Goal: Information Seeking & Learning: Learn about a topic

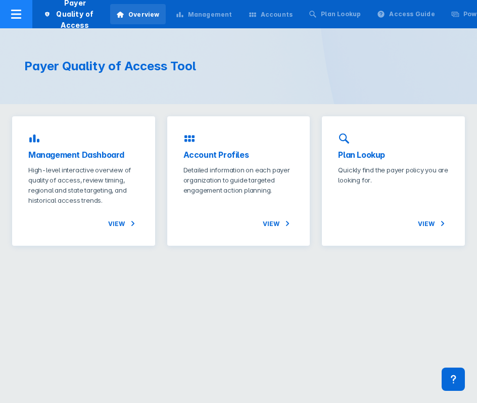
click at [21, 15] on icon at bounding box center [16, 14] width 12 height 12
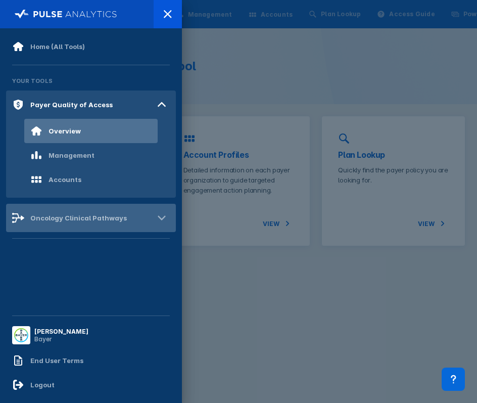
click at [88, 218] on div "Oncology Clinical Pathways" at bounding box center [78, 218] width 96 height 8
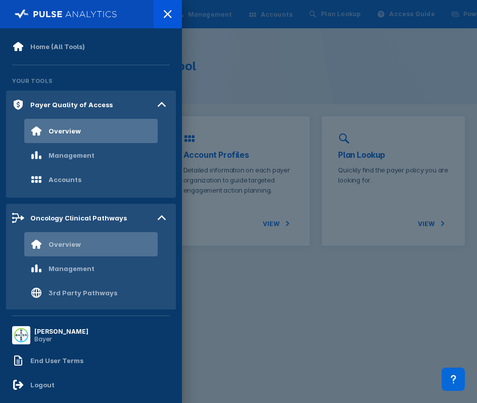
click at [118, 255] on div "Overview" at bounding box center [90, 244] width 133 height 24
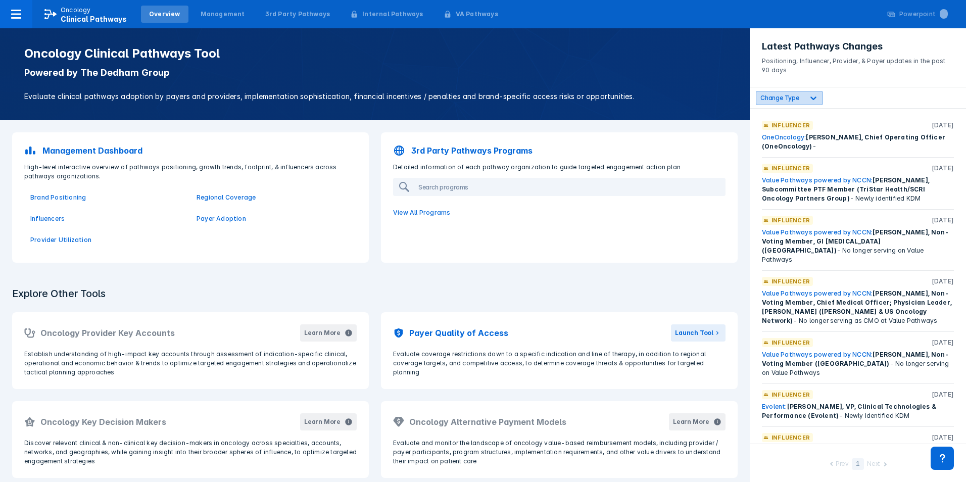
click at [476, 97] on icon at bounding box center [813, 98] width 10 height 10
click at [476, 96] on div "6 results available. Use Up and Down to choose options, press Enter to select t…" at bounding box center [857, 97] width 216 height 21
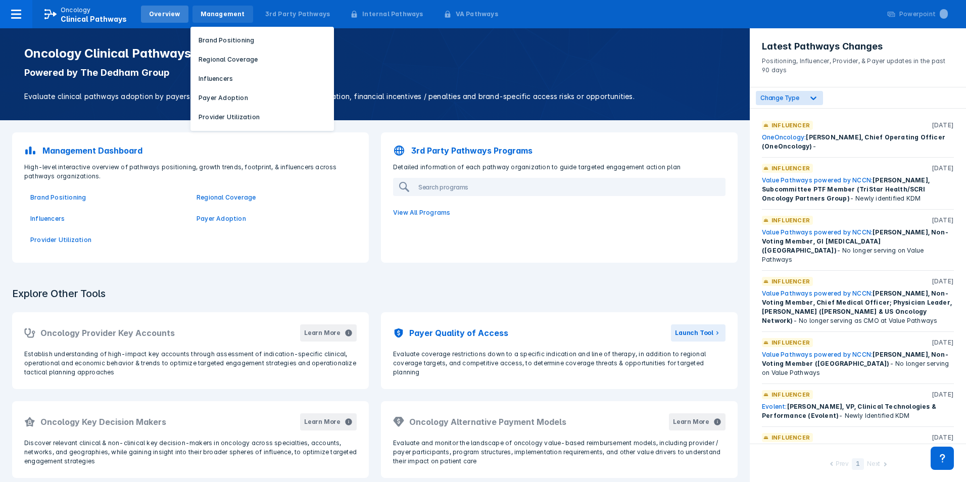
click at [217, 16] on div "Management" at bounding box center [222, 14] width 44 height 9
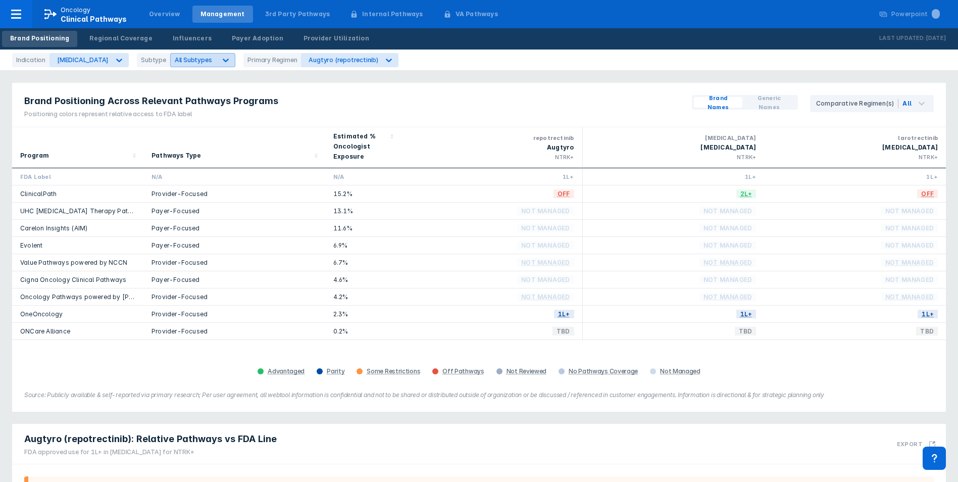
click at [189, 58] on span "All Subtypes" at bounding box center [193, 60] width 37 height 8
click at [280, 85] on div "Brand Positioning Across Relevant Pathways Programs Positioning colors represen…" at bounding box center [151, 105] width 278 height 44
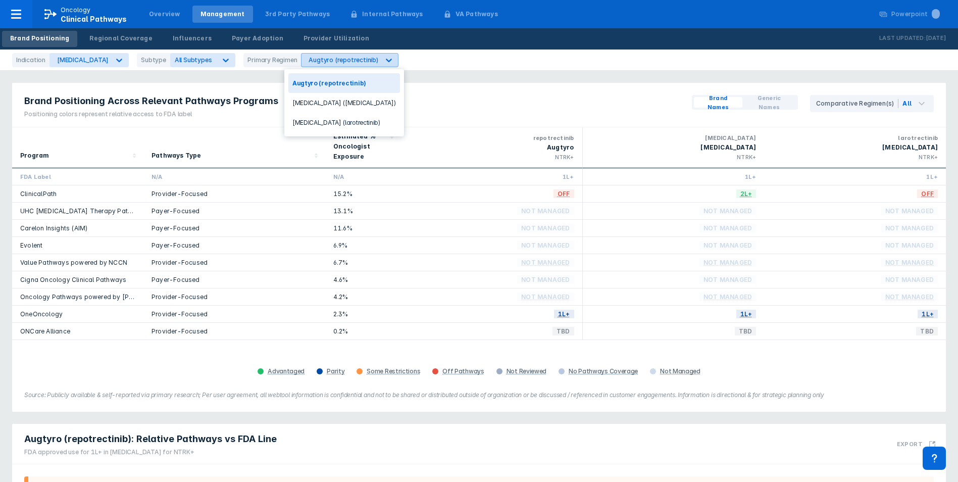
click at [309, 62] on div "Augtyro (repotrectinib)" at bounding box center [343, 60] width 69 height 8
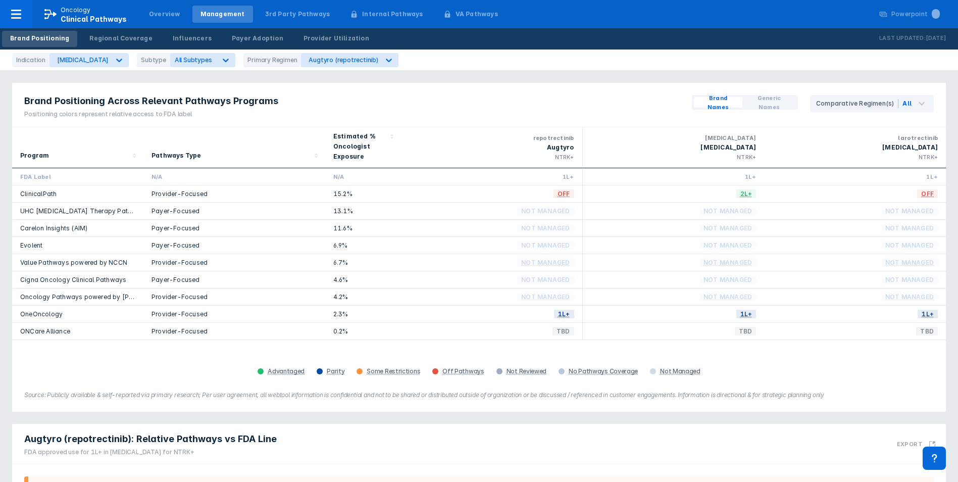
click at [415, 85] on div "Brand Positioning Across Relevant Pathways Programs Positioning colors represen…" at bounding box center [479, 105] width 934 height 44
click at [88, 64] on div "Breast Cancer" at bounding box center [80, 60] width 60 height 13
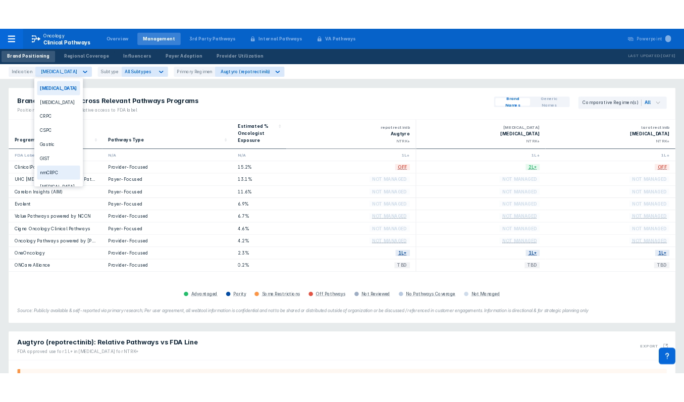
scroll to position [34, 0]
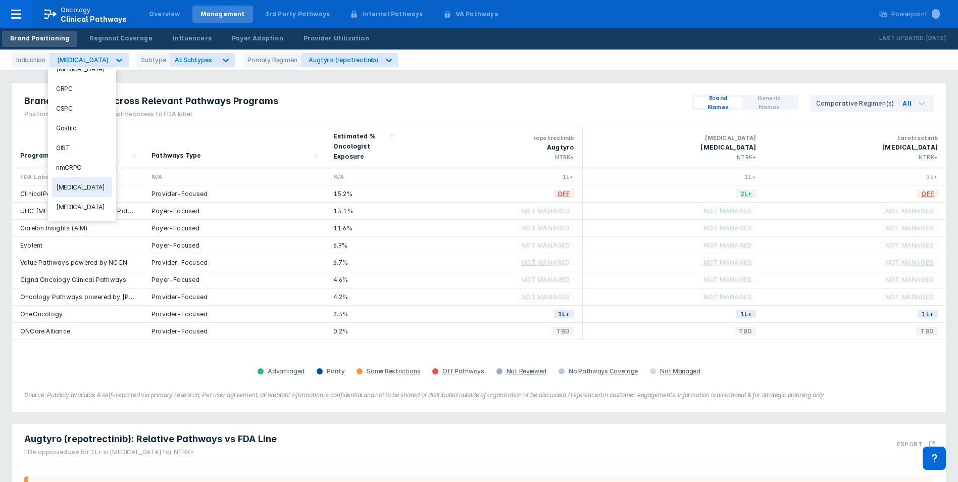
click at [92, 184] on div "NSCLC" at bounding box center [82, 187] width 60 height 20
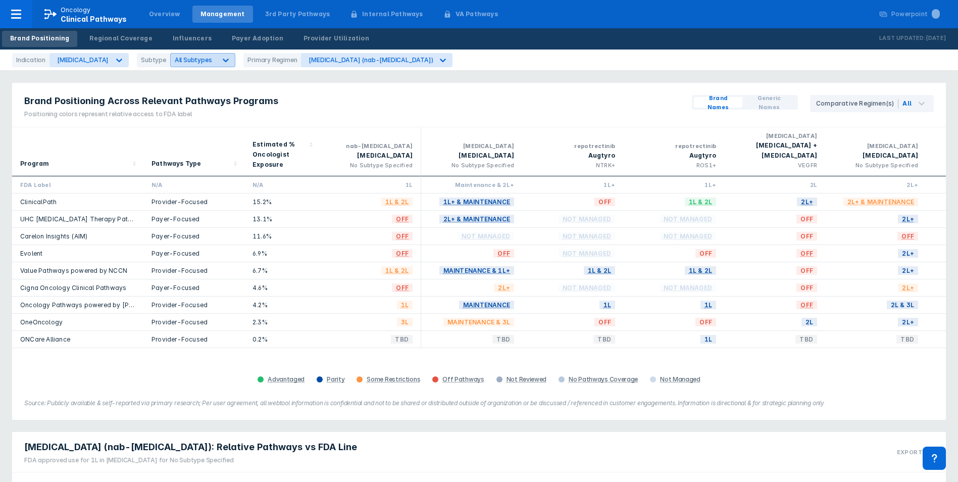
click at [221, 59] on icon at bounding box center [226, 60] width 10 height 10
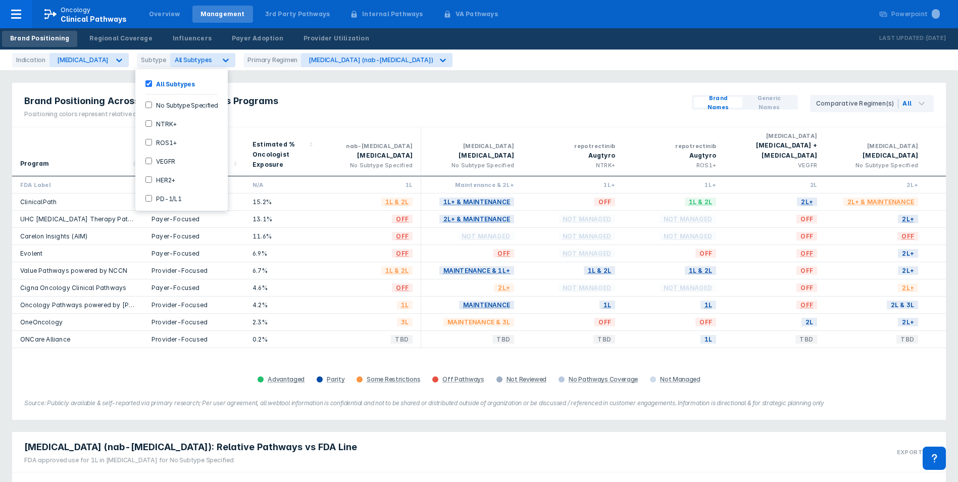
click at [150, 183] on div "HER2+" at bounding box center [181, 179] width 84 height 17
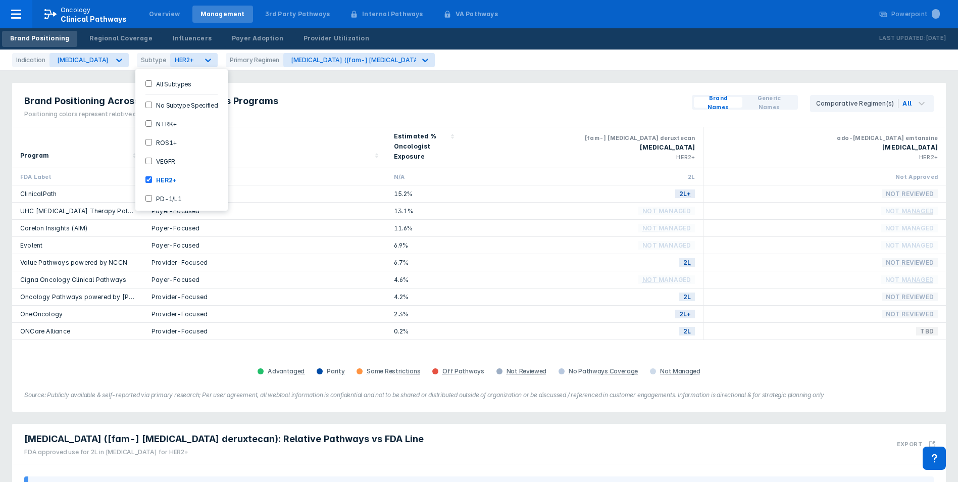
click at [323, 101] on div "Brand Positioning Across Relevant Pathways Programs Positioning colors represen…" at bounding box center [479, 105] width 934 height 44
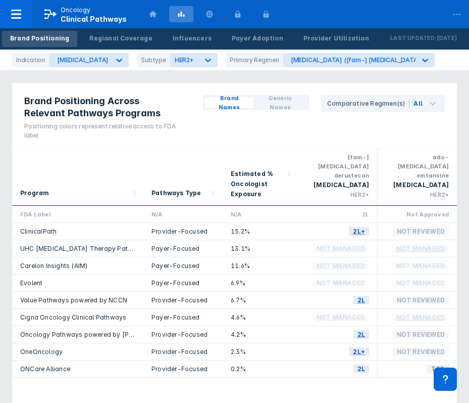
click at [45, 365] on link "ONCare Alliance" at bounding box center [45, 369] width 50 height 8
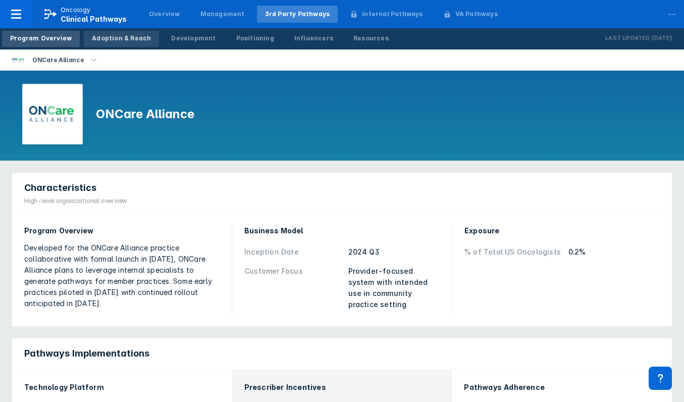
click at [122, 42] on div "Adoption & Reach" at bounding box center [121, 38] width 59 height 9
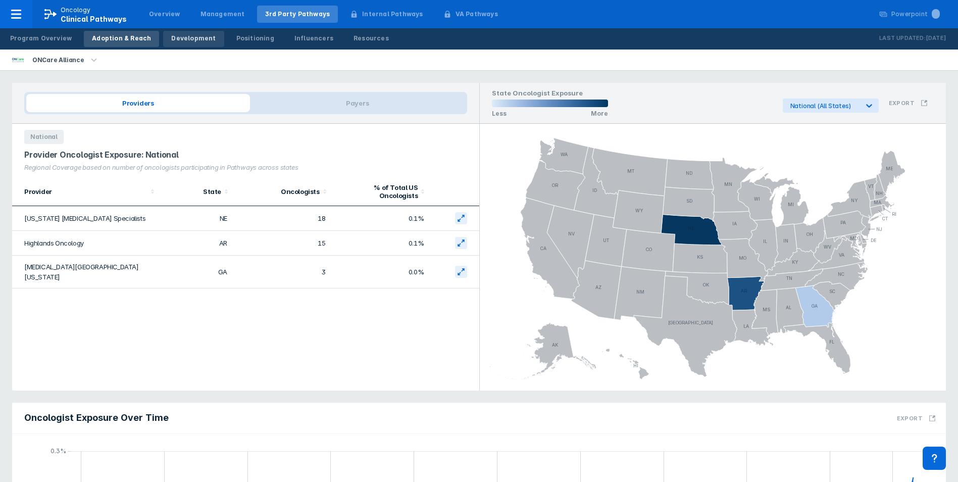
click at [186, 39] on div "Development" at bounding box center [193, 38] width 44 height 9
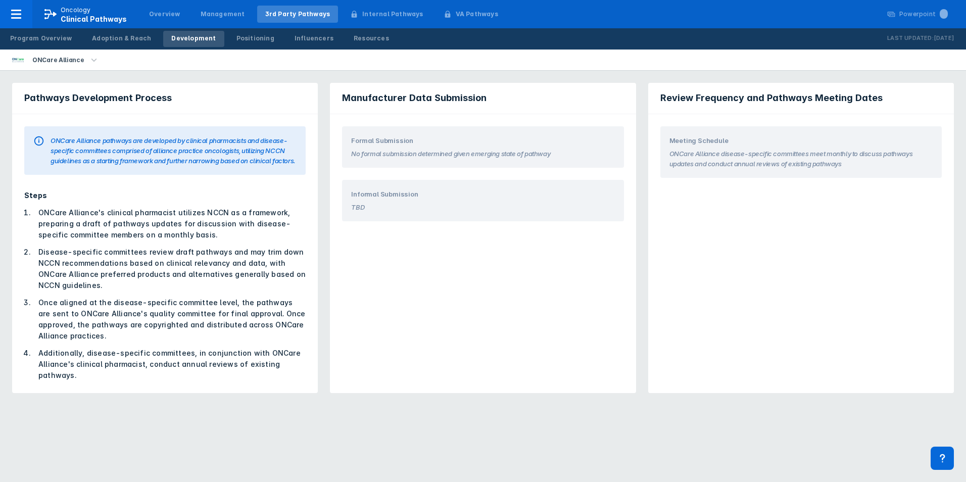
click at [451, 154] on section "No formal submission determined given emerging state of pathway" at bounding box center [482, 151] width 263 height 13
copy section "No formal submission determined given emerging state of pathway"
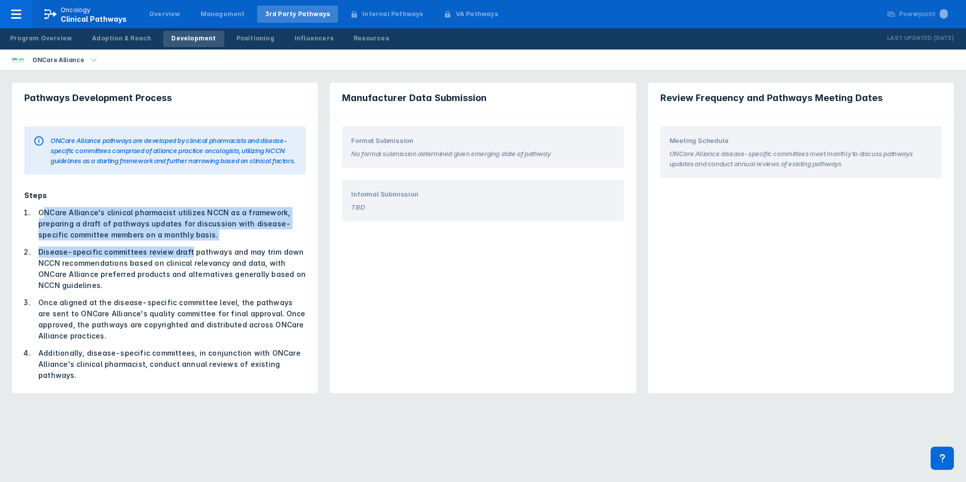
drag, startPoint x: 42, startPoint y: 212, endPoint x: 184, endPoint y: 245, distance: 146.2
click at [184, 245] on ol "ONCare Alliance's clinical pharmacist utilizes NCCN as a framework, preparing a…" at bounding box center [164, 294] width 281 height 174
drag, startPoint x: 184, startPoint y: 245, endPoint x: 159, endPoint y: 235, distance: 27.0
click at [159, 235] on li "ONCare Alliance's clinical pharmacist utilizes NCCN as a framework, preparing a…" at bounding box center [168, 223] width 273 height 33
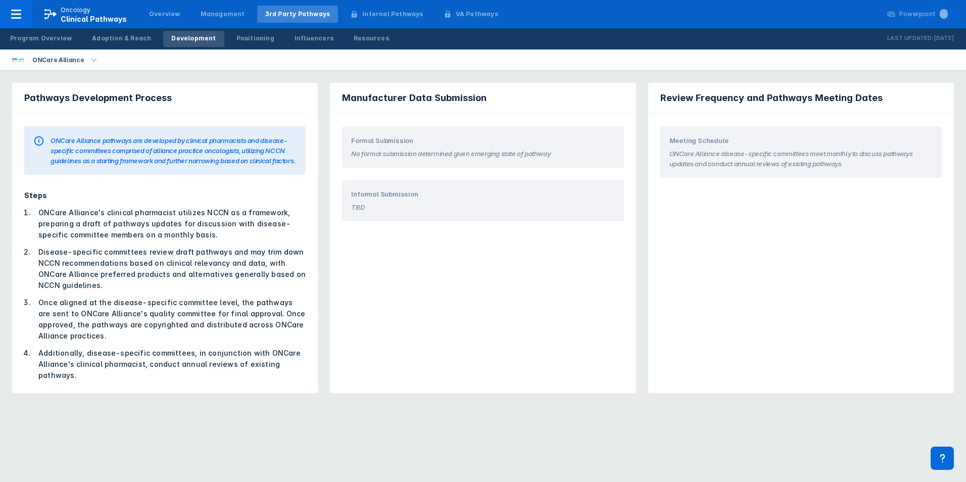
click at [191, 257] on li "Disease-specific committees review draft pathways and may trim down NCCN recomm…" at bounding box center [168, 268] width 273 height 44
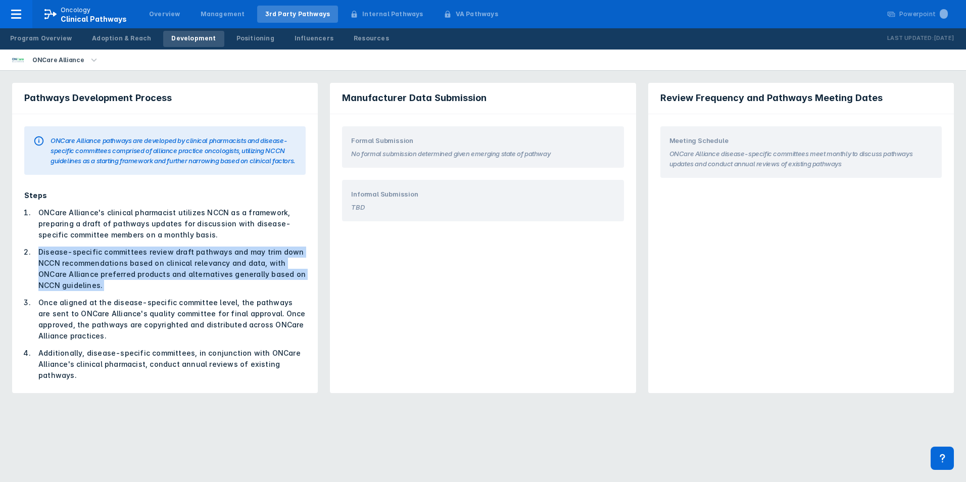
click at [191, 257] on li "Disease-specific committees review draft pathways and may trim down NCCN recomm…" at bounding box center [168, 268] width 273 height 44
drag, startPoint x: 191, startPoint y: 257, endPoint x: 233, endPoint y: 278, distance: 47.4
click at [233, 278] on li "Disease-specific committees review draft pathways and may trim down NCCN recomm…" at bounding box center [168, 268] width 273 height 44
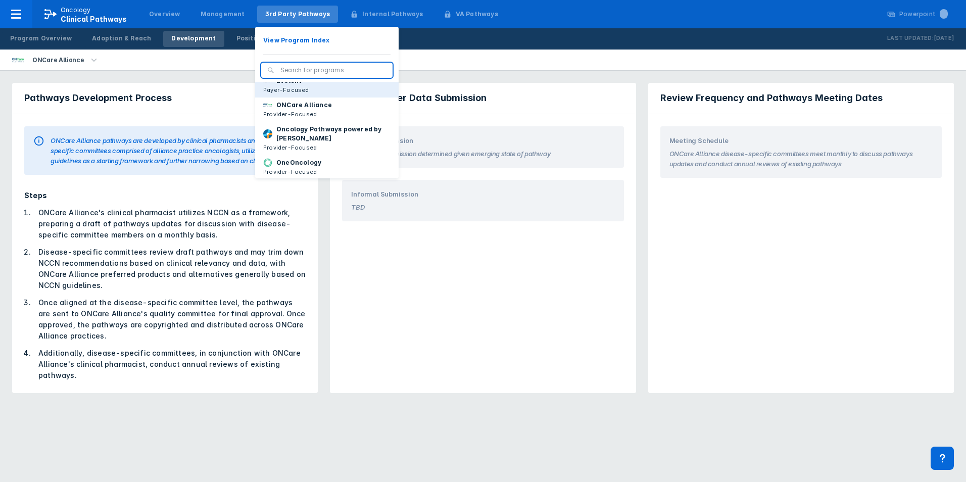
scroll to position [152, 0]
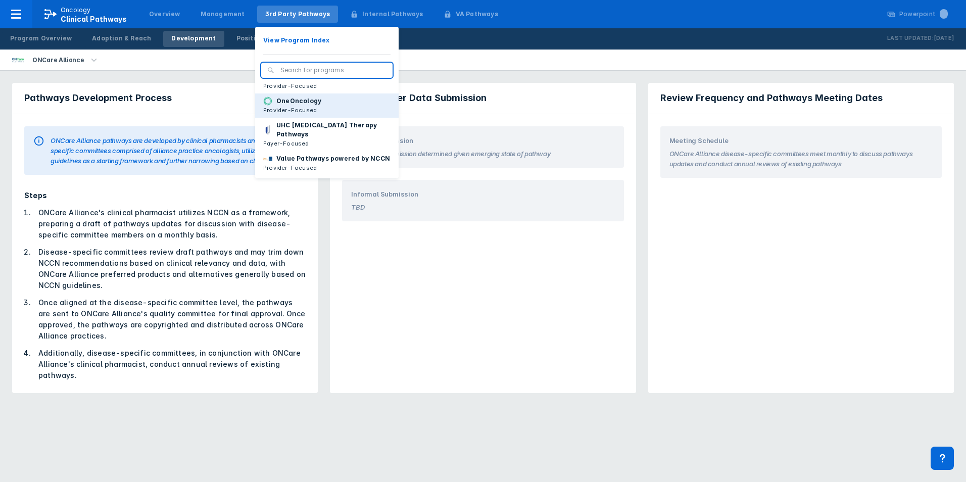
click at [331, 105] on button "OneOncology Provider-Focused" at bounding box center [326, 105] width 143 height 24
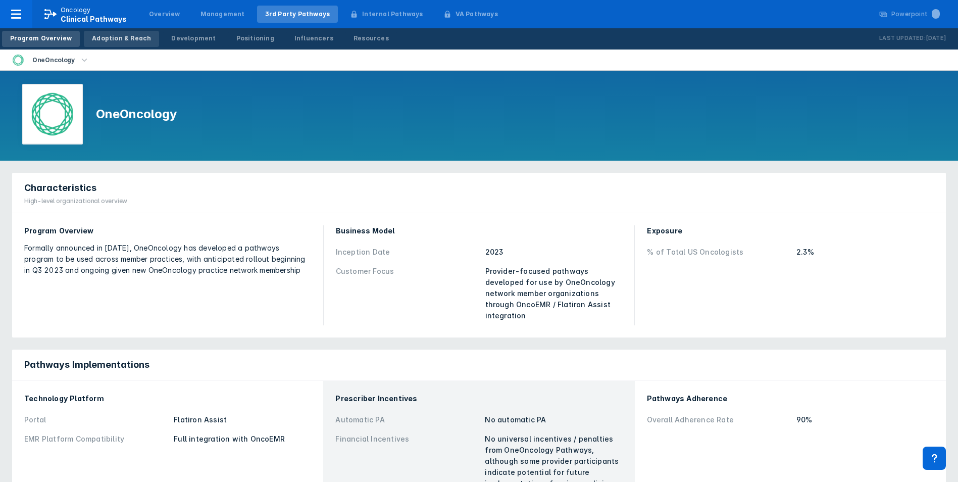
click at [126, 34] on div "Adoption & Reach" at bounding box center [121, 38] width 59 height 9
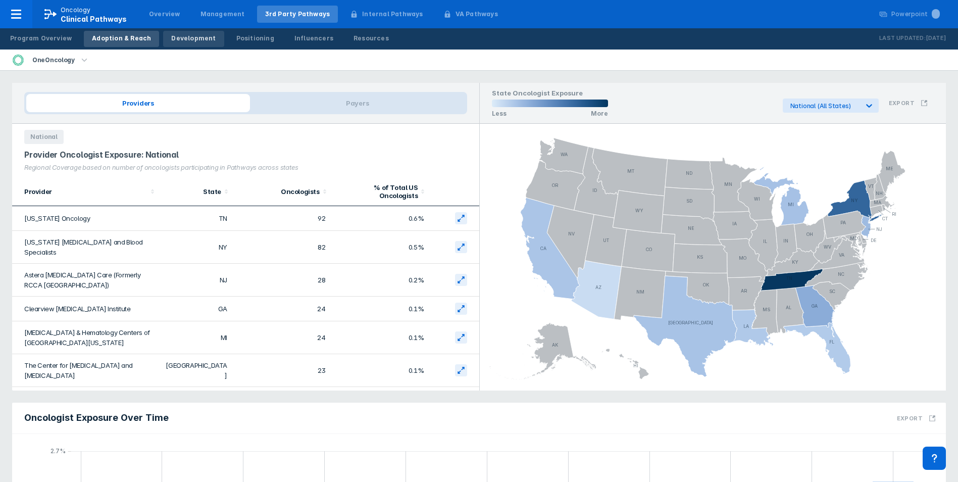
click at [186, 40] on div "Development" at bounding box center [193, 38] width 44 height 9
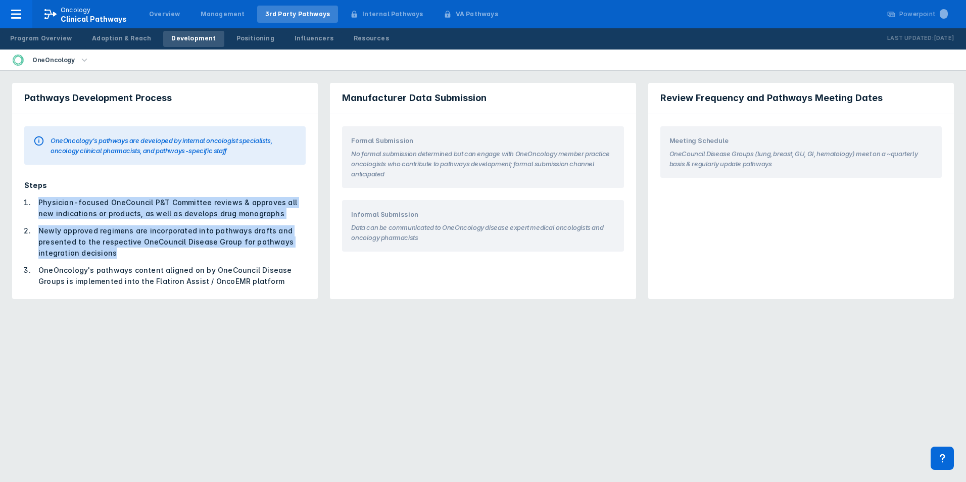
drag, startPoint x: 39, startPoint y: 204, endPoint x: 248, endPoint y: 255, distance: 215.6
click at [248, 255] on ol "Physician-focused OneCouncil P&T Committee reviews & approves all new indicatio…" at bounding box center [164, 242] width 281 height 90
drag, startPoint x: 248, startPoint y: 255, endPoint x: 205, endPoint y: 258, distance: 43.5
click at [205, 258] on li "Newly approved regimens are incorporated into pathways drafts and presented to …" at bounding box center [168, 241] width 273 height 33
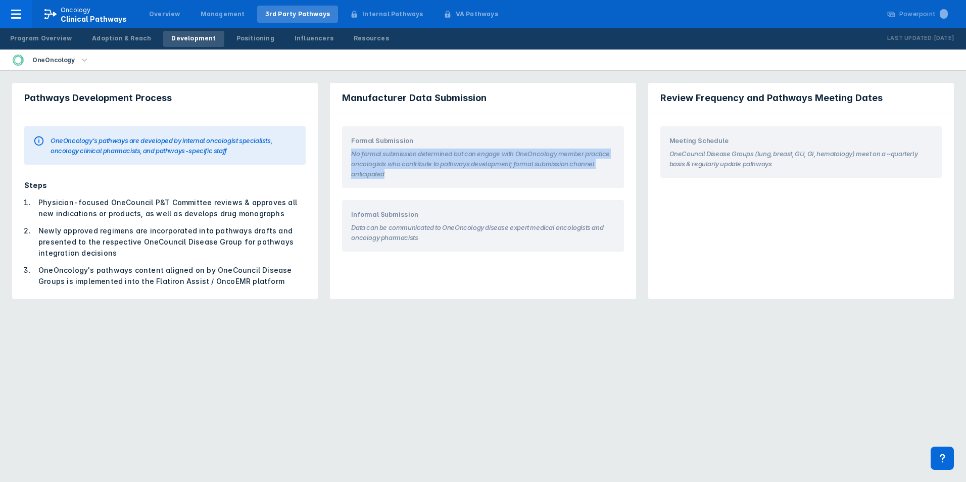
drag, startPoint x: 350, startPoint y: 153, endPoint x: 387, endPoint y: 175, distance: 43.0
click at [387, 175] on div "Formal Submission No formal submission determined but can engage with OneOncolo…" at bounding box center [482, 157] width 281 height 62
copy section "No formal submission determined but can engage with OneOncology member practice…"
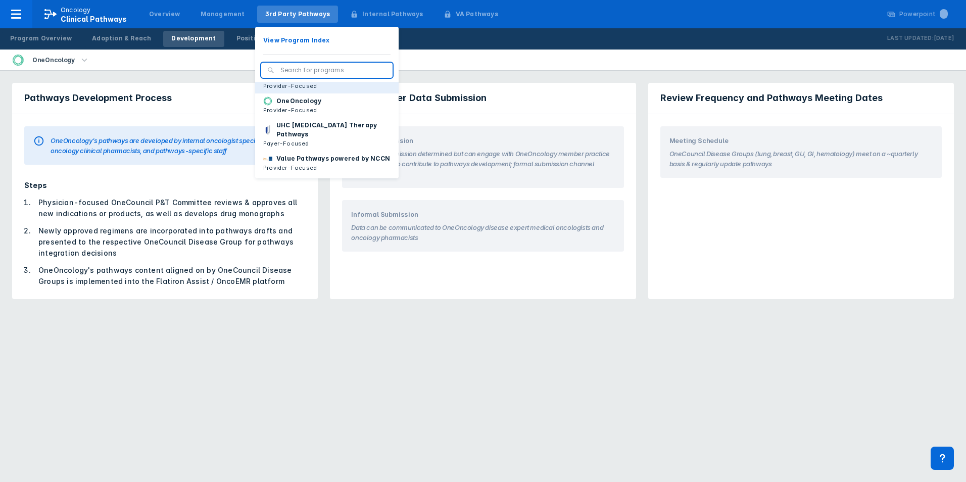
scroll to position [101, 0]
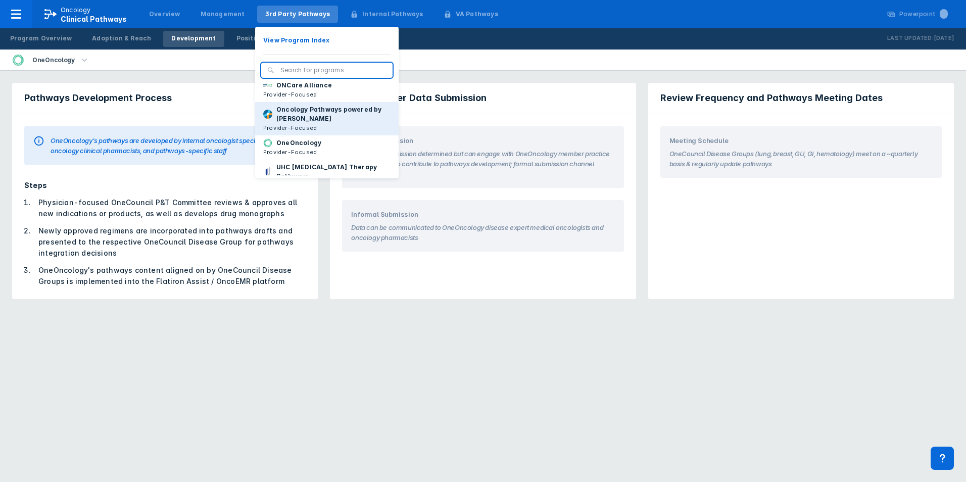
click at [327, 123] on p "Oncology Pathways powered by Dana-Farber" at bounding box center [333, 114] width 114 height 18
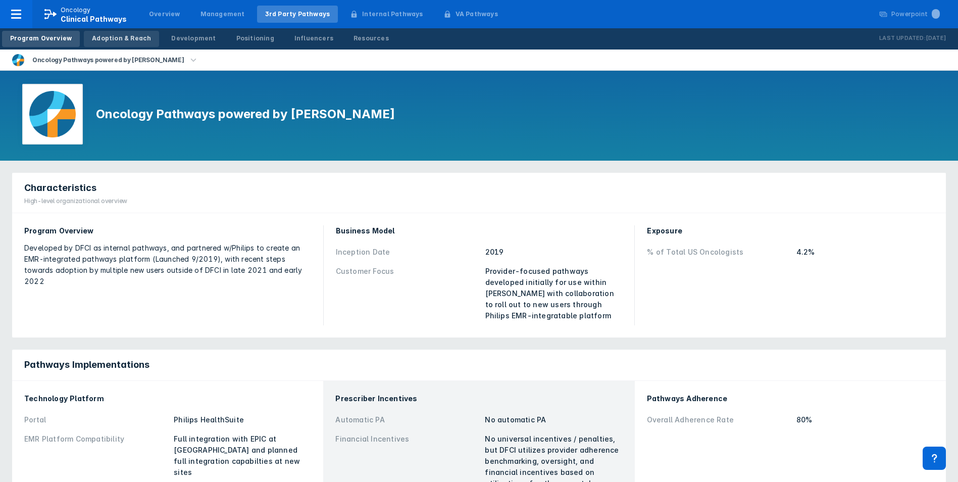
click at [124, 41] on div "Adoption & Reach" at bounding box center [121, 38] width 59 height 9
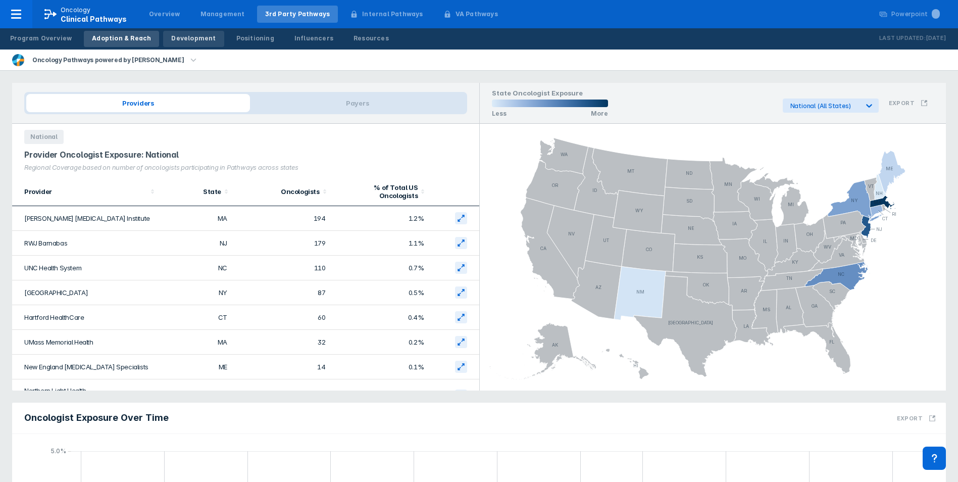
click at [199, 41] on div "Development" at bounding box center [193, 38] width 44 height 9
